Goal: Navigation & Orientation: Find specific page/section

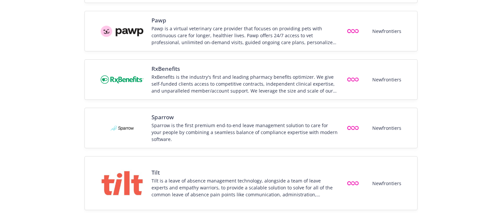
scroll to position [943, 0]
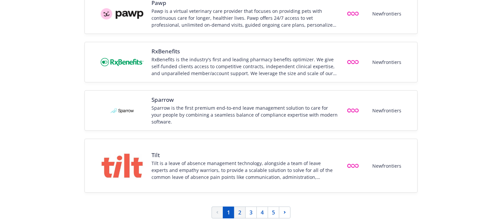
click at [241, 215] on link "2" at bounding box center [240, 213] width 12 height 12
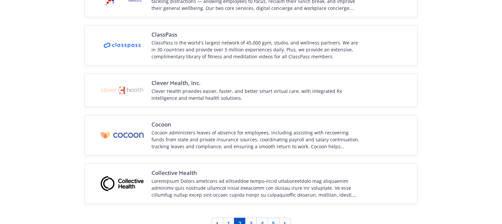
scroll to position [774, 0]
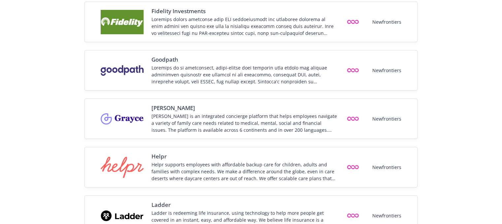
scroll to position [463, 0]
